Goal: Information Seeking & Learning: Learn about a topic

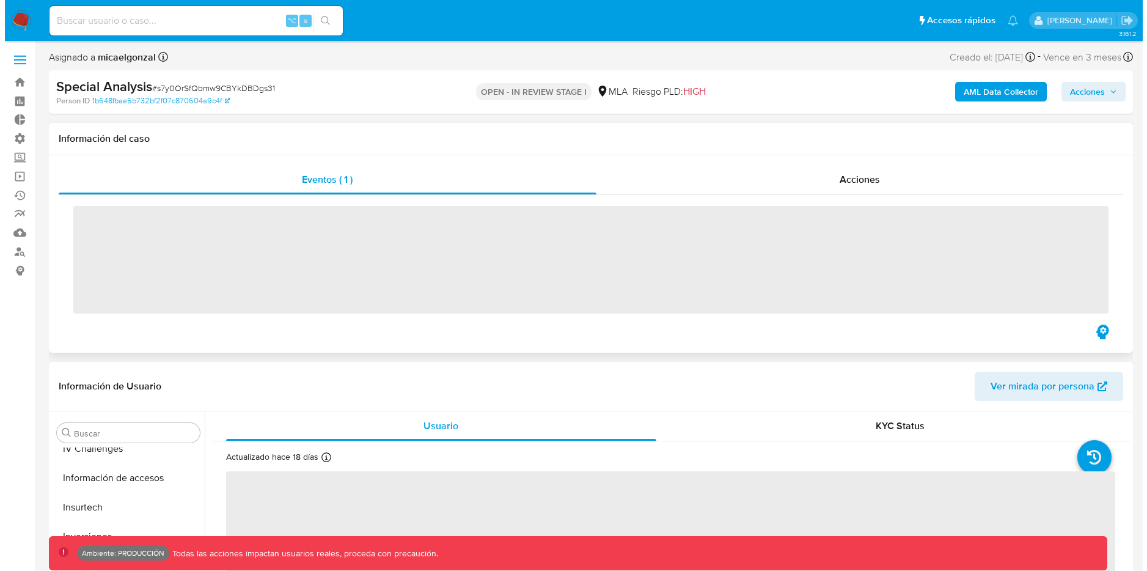
scroll to position [634, 0]
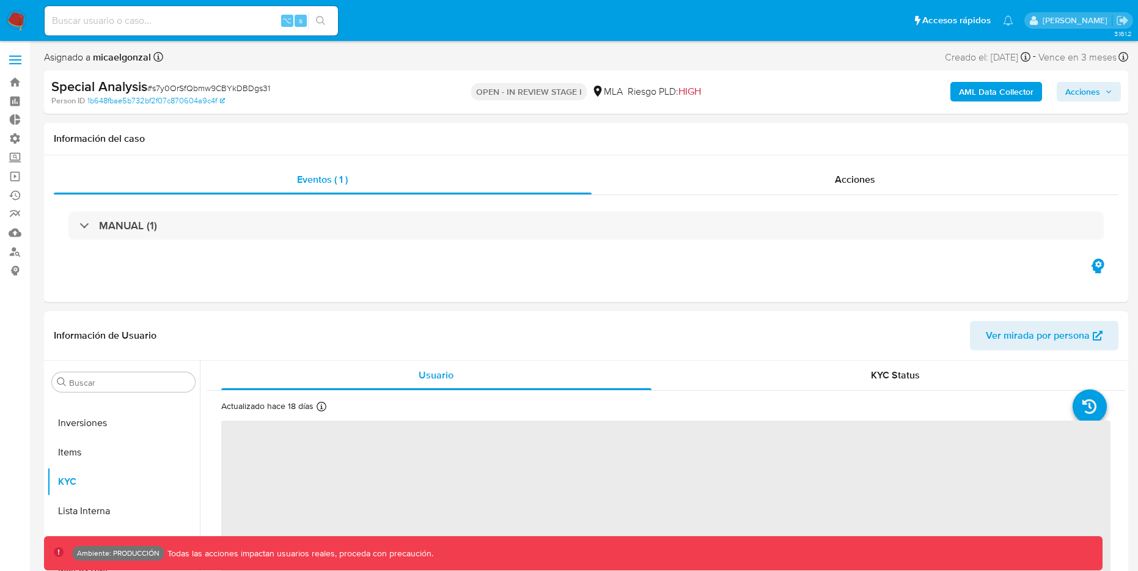
select select "10"
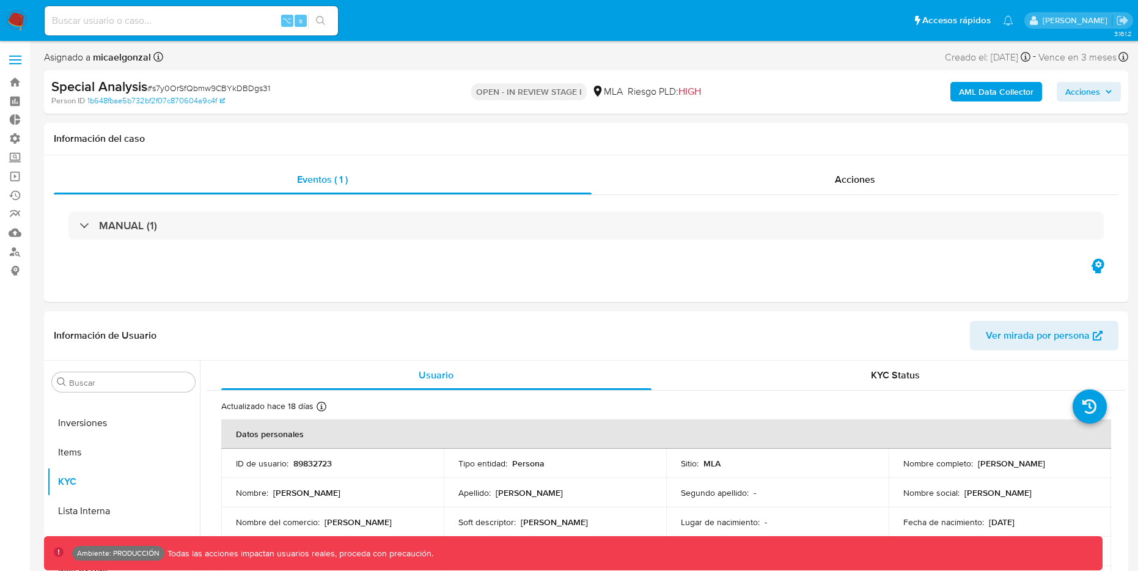
click at [999, 90] on b "AML Data Collector" at bounding box center [996, 92] width 75 height 20
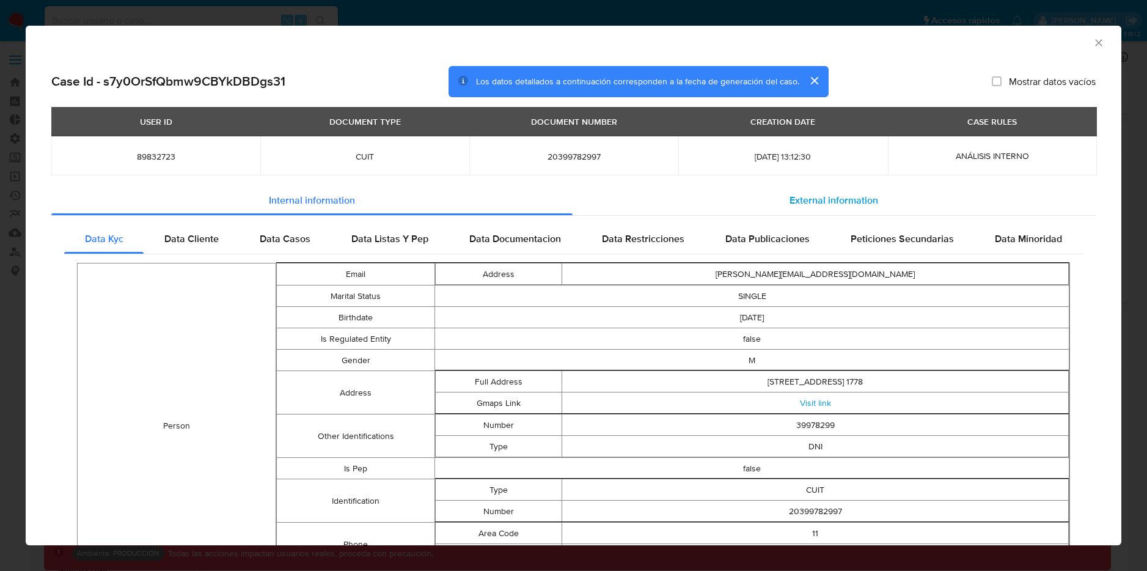
click at [828, 201] on span "External information" at bounding box center [834, 200] width 89 height 14
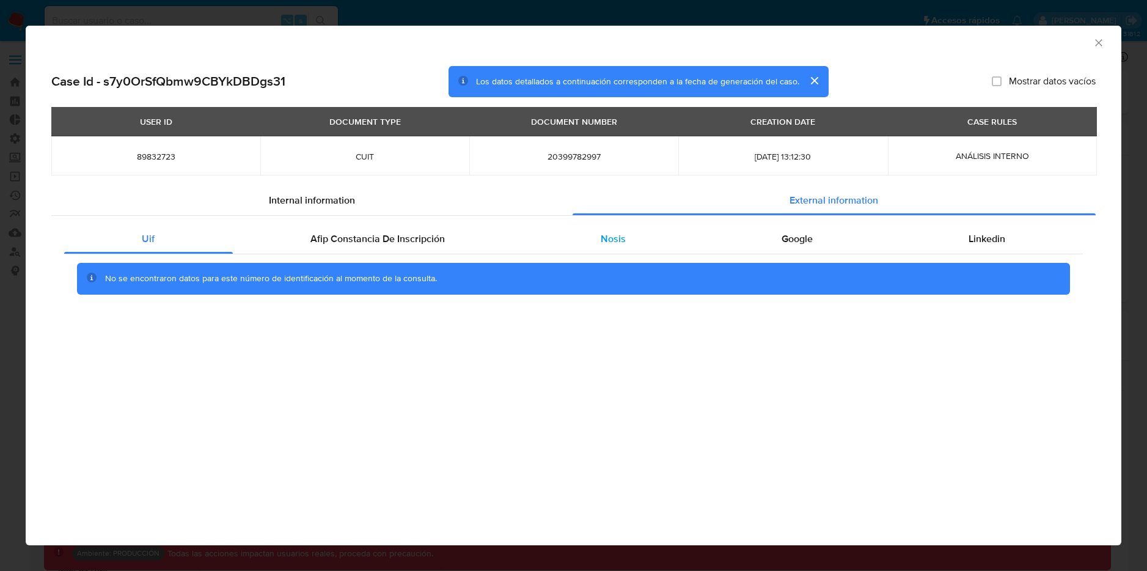
click at [615, 243] on span "Nosis" at bounding box center [613, 239] width 25 height 14
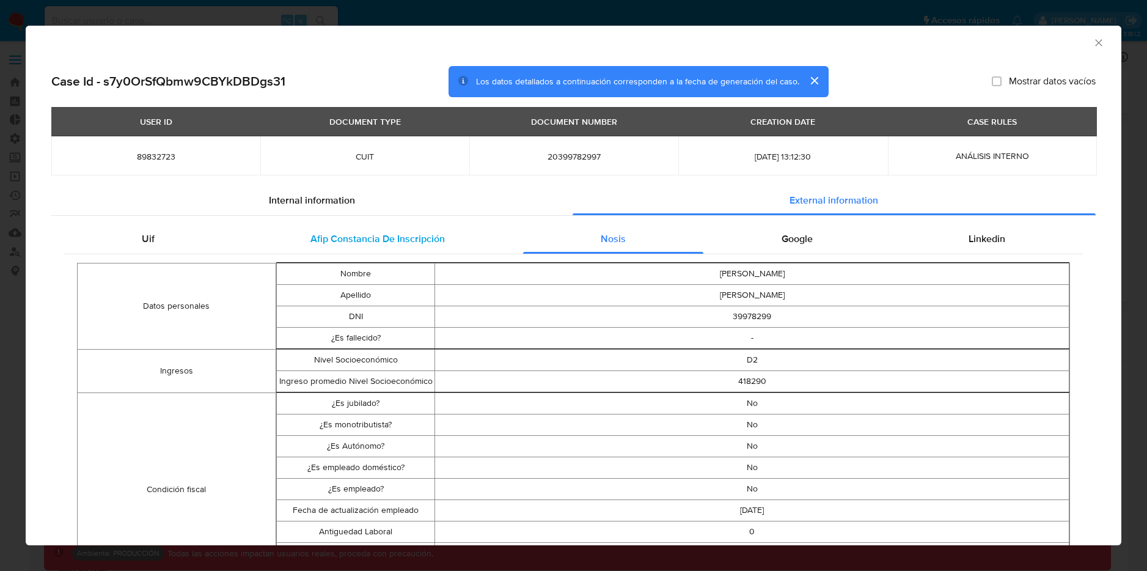
click at [447, 241] on div "Afip Constancia De Inscripción" at bounding box center [378, 238] width 290 height 29
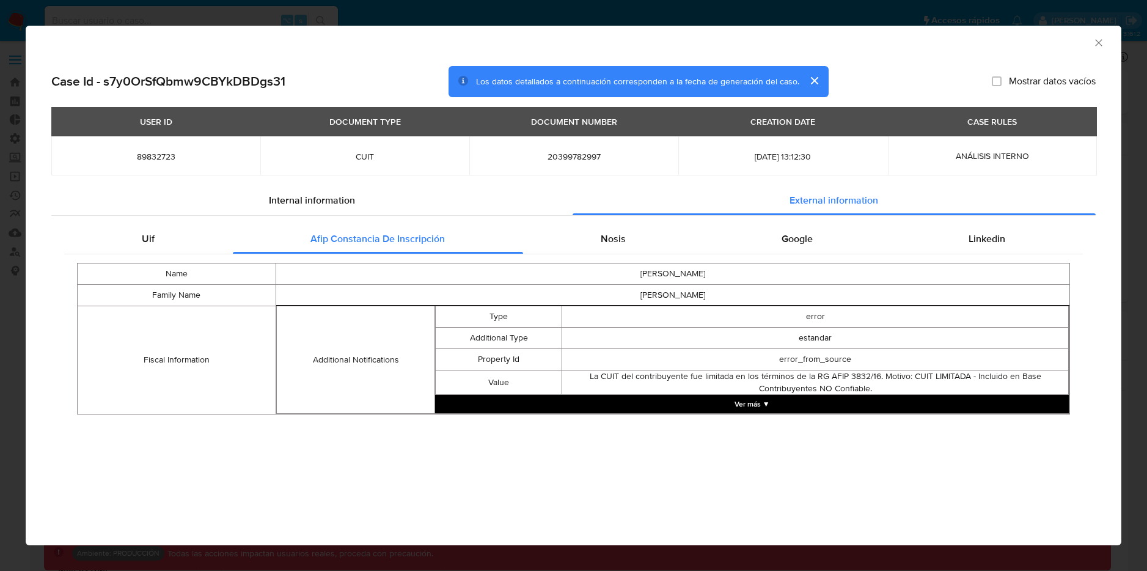
click at [761, 410] on button "Ver más ▼" at bounding box center [752, 404] width 634 height 18
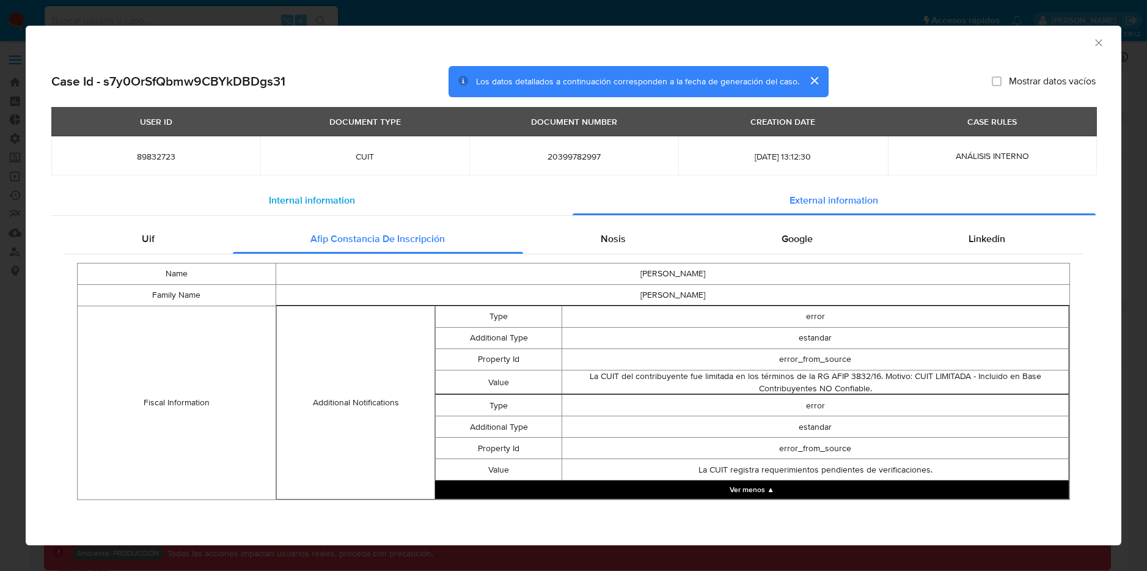
click at [364, 193] on div "Internal information" at bounding box center [311, 200] width 521 height 29
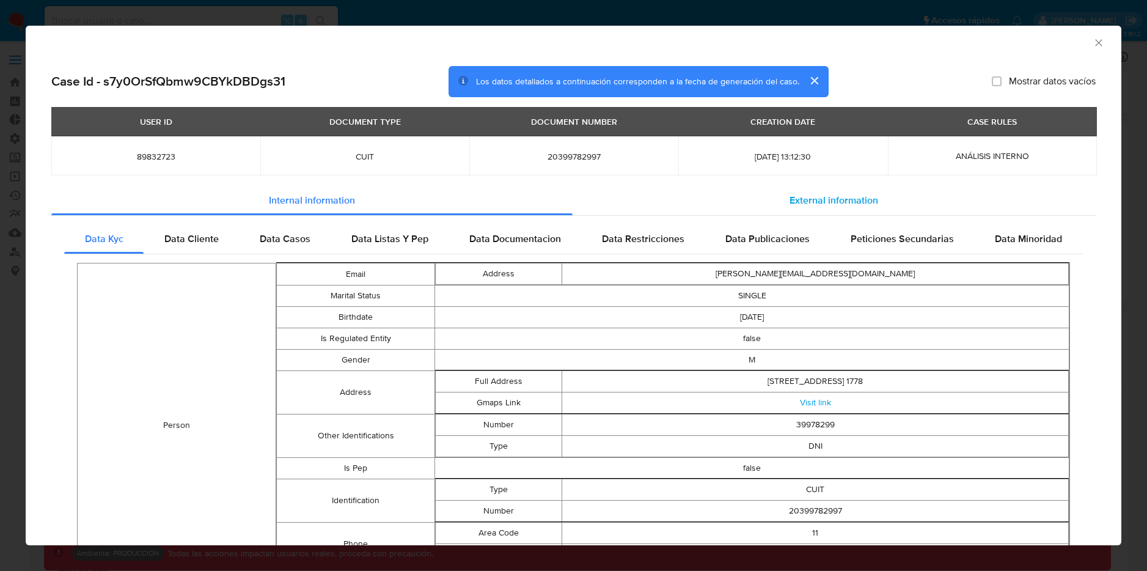
click at [826, 197] on span "External information" at bounding box center [834, 200] width 89 height 14
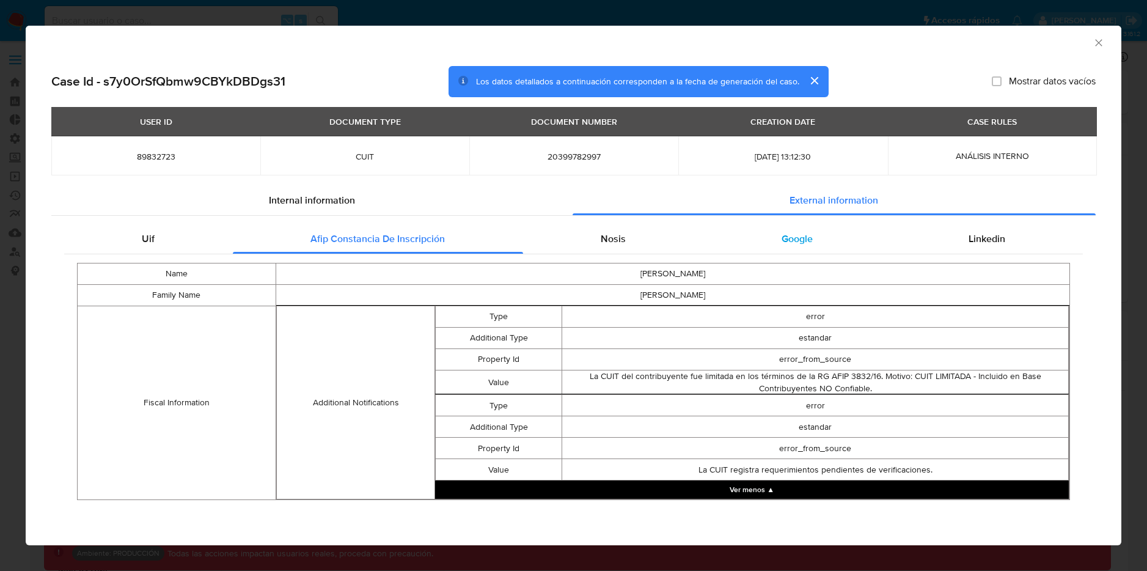
click at [795, 244] on span "Google" at bounding box center [797, 239] width 31 height 14
